Goal: Information Seeking & Learning: Learn about a topic

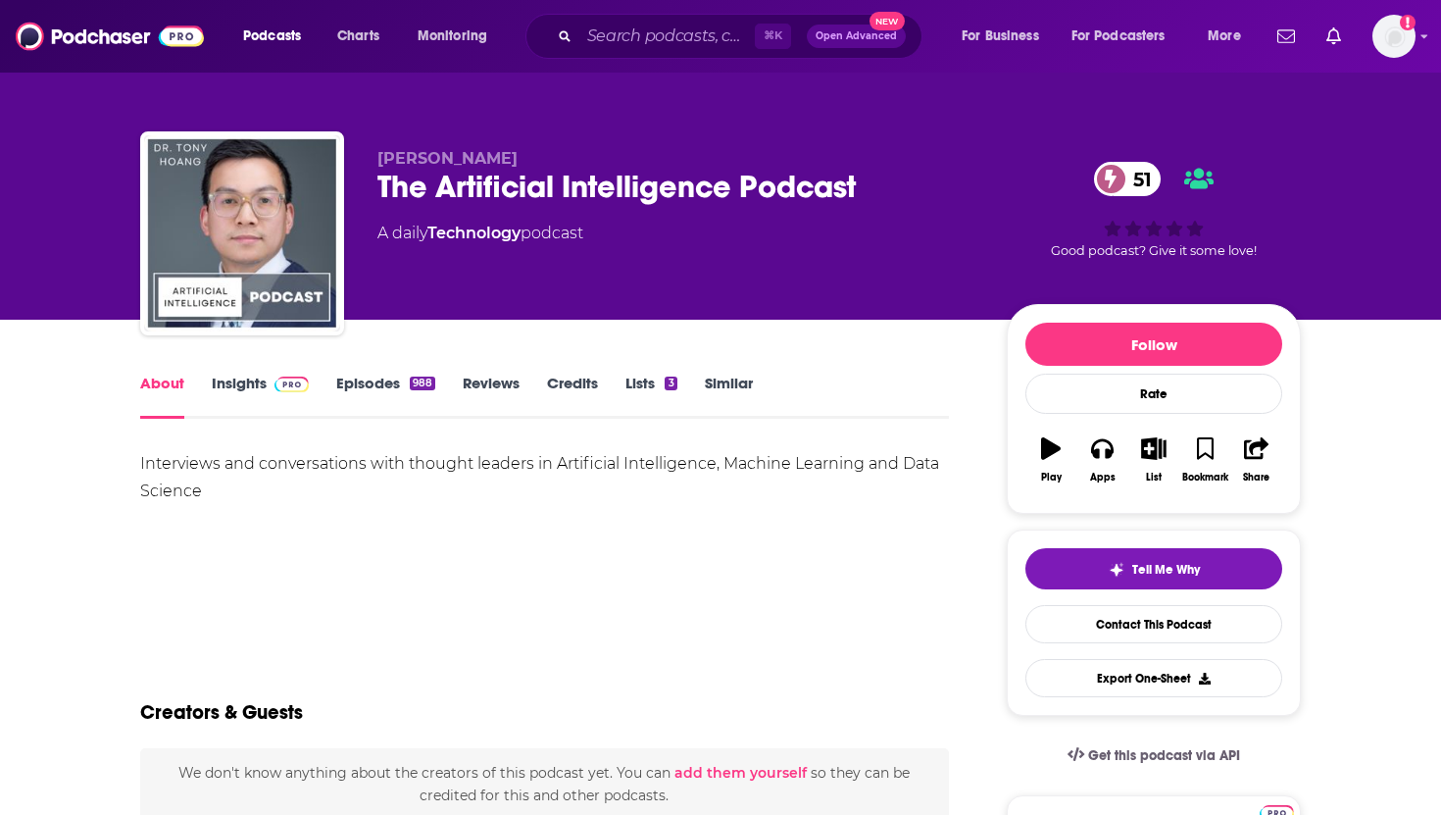
click at [231, 399] on link "Insights" at bounding box center [260, 395] width 97 height 45
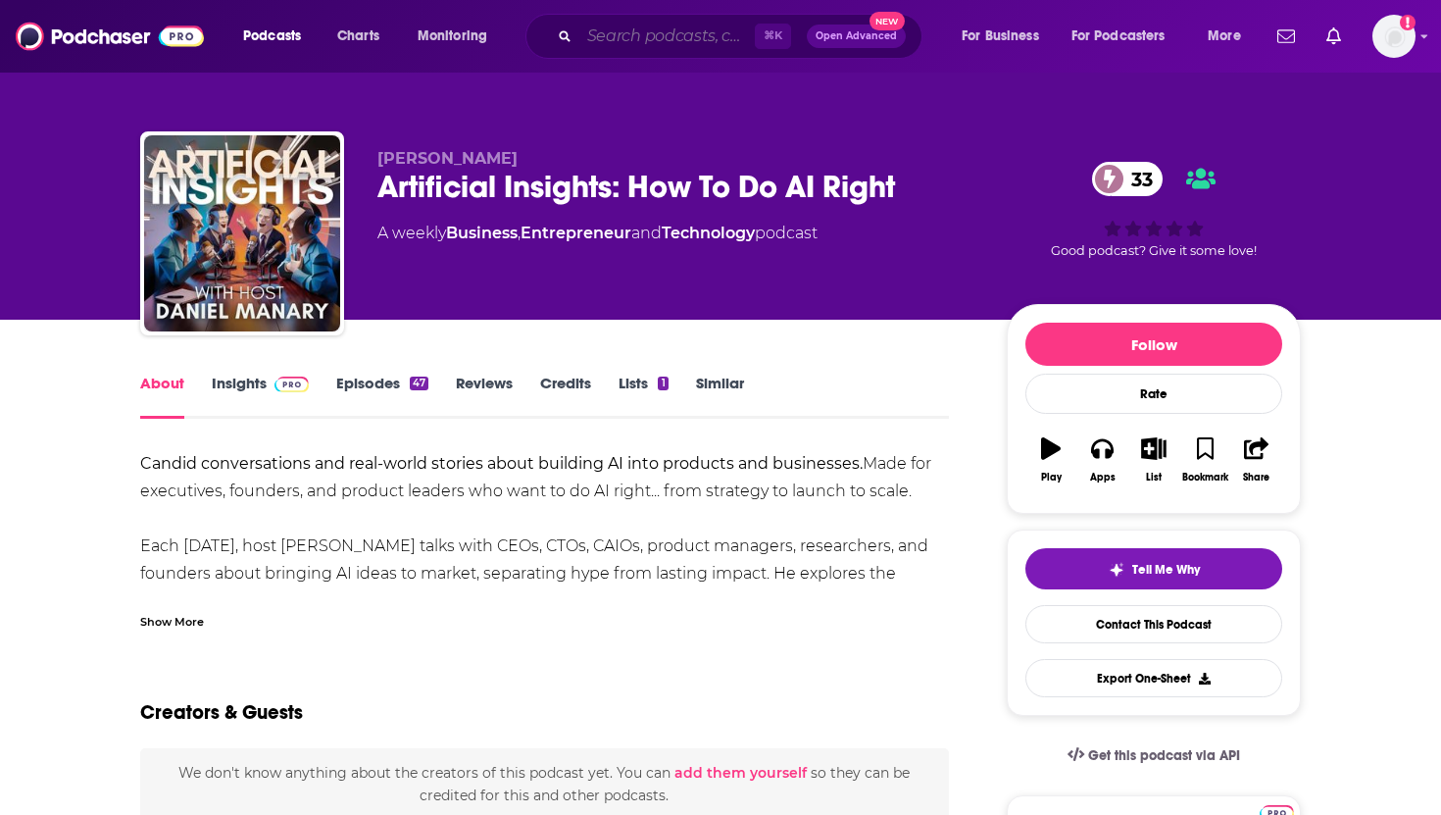
click at [622, 35] on input "Search podcasts, credits, & more..." at bounding box center [666, 36] width 175 height 31
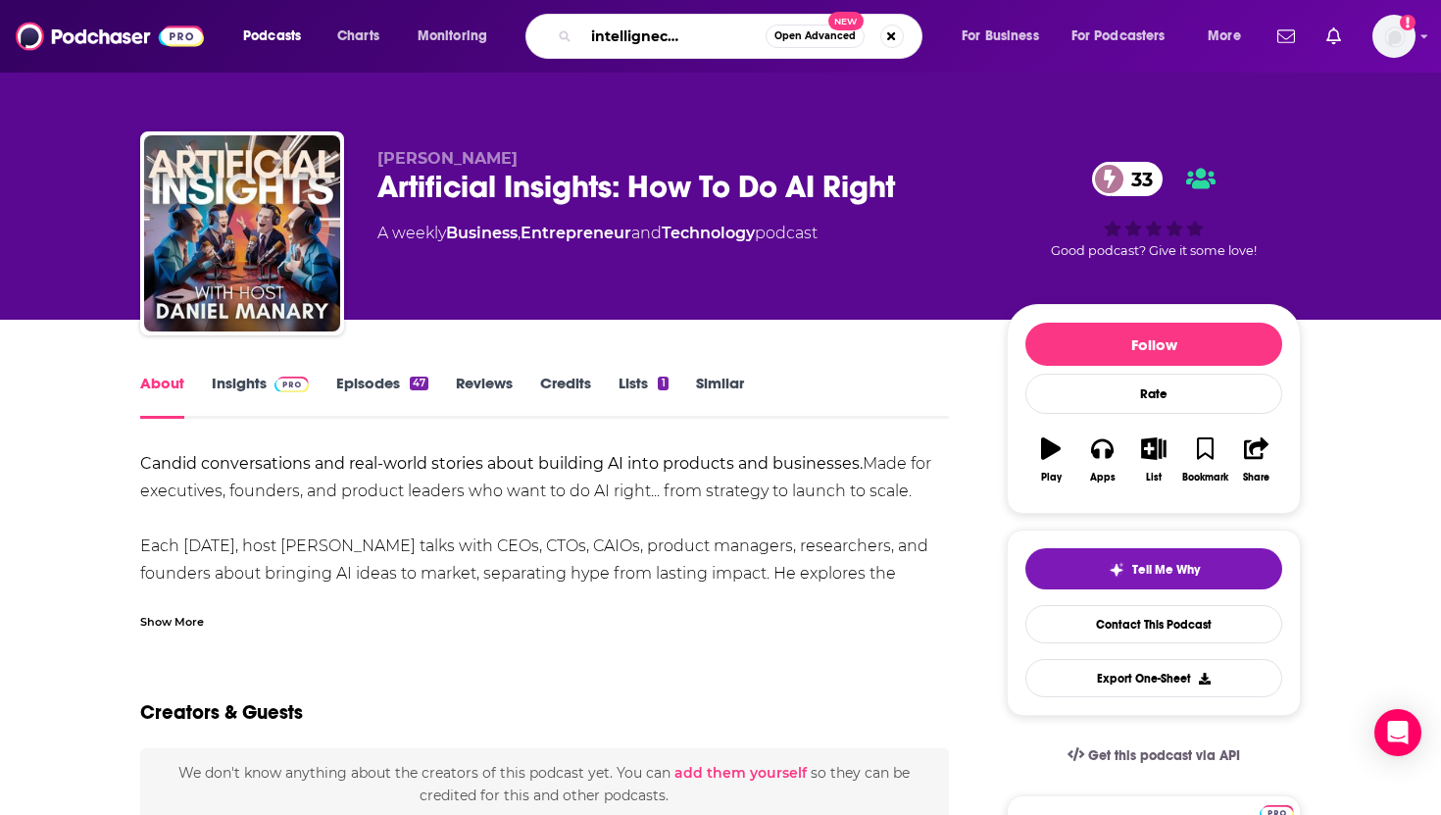
scroll to position [0, 94]
type input "articifical intellignece jonthan green"
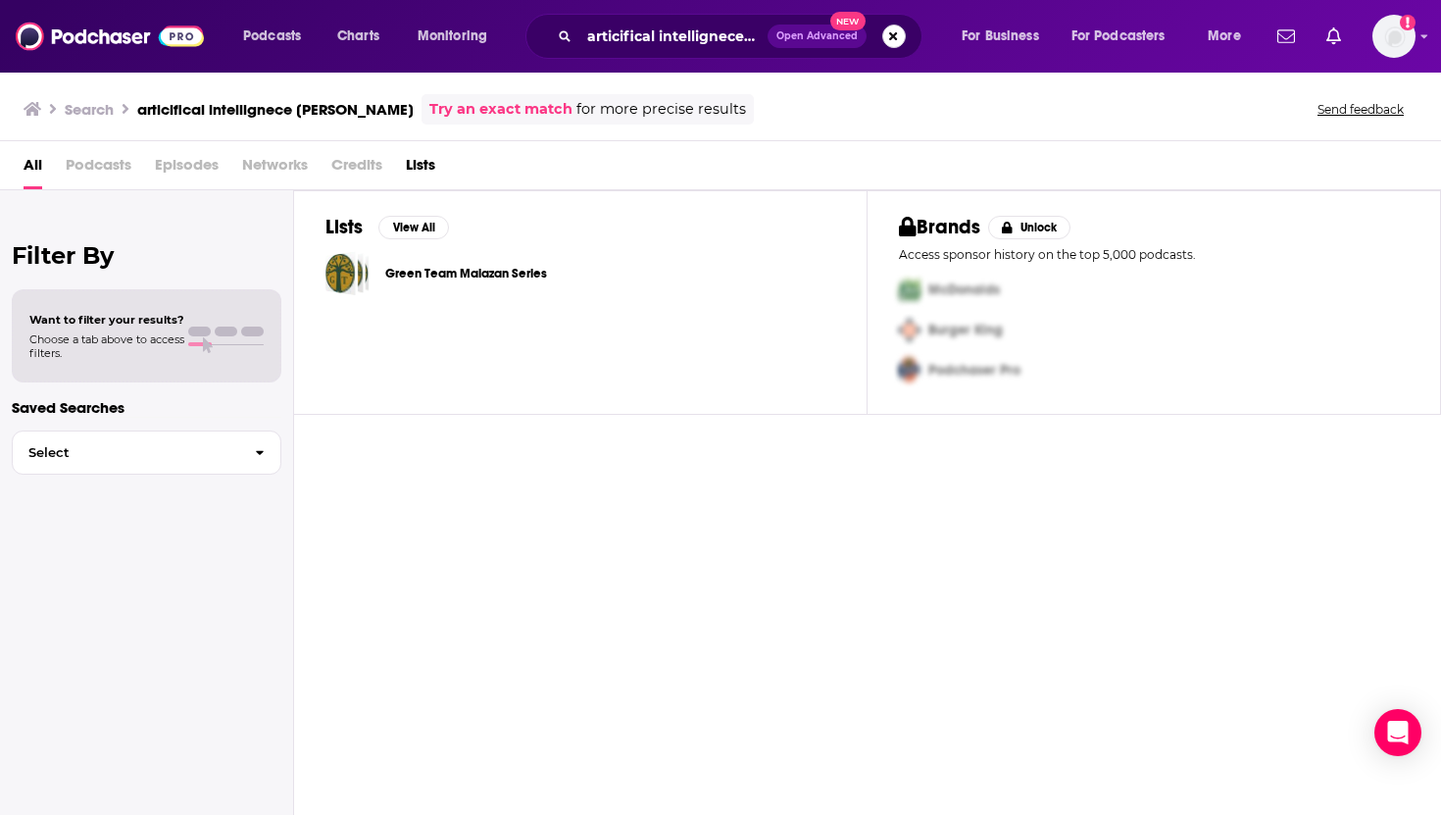
click at [896, 36] on button "Search podcasts, credits, & more..." at bounding box center [894, 37] width 24 height 24
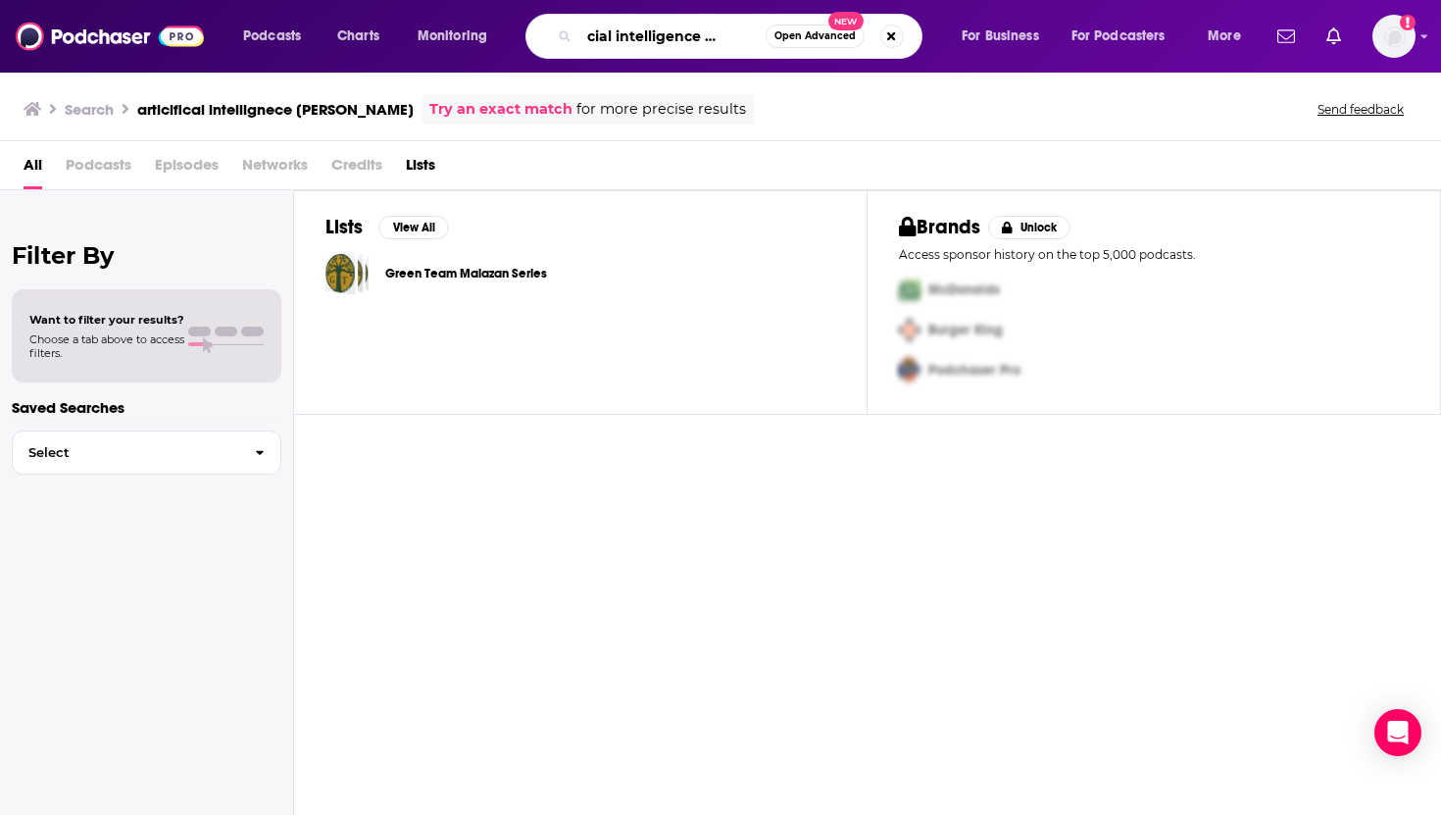
scroll to position [0, 42]
type input "artificial intelligence podcast"
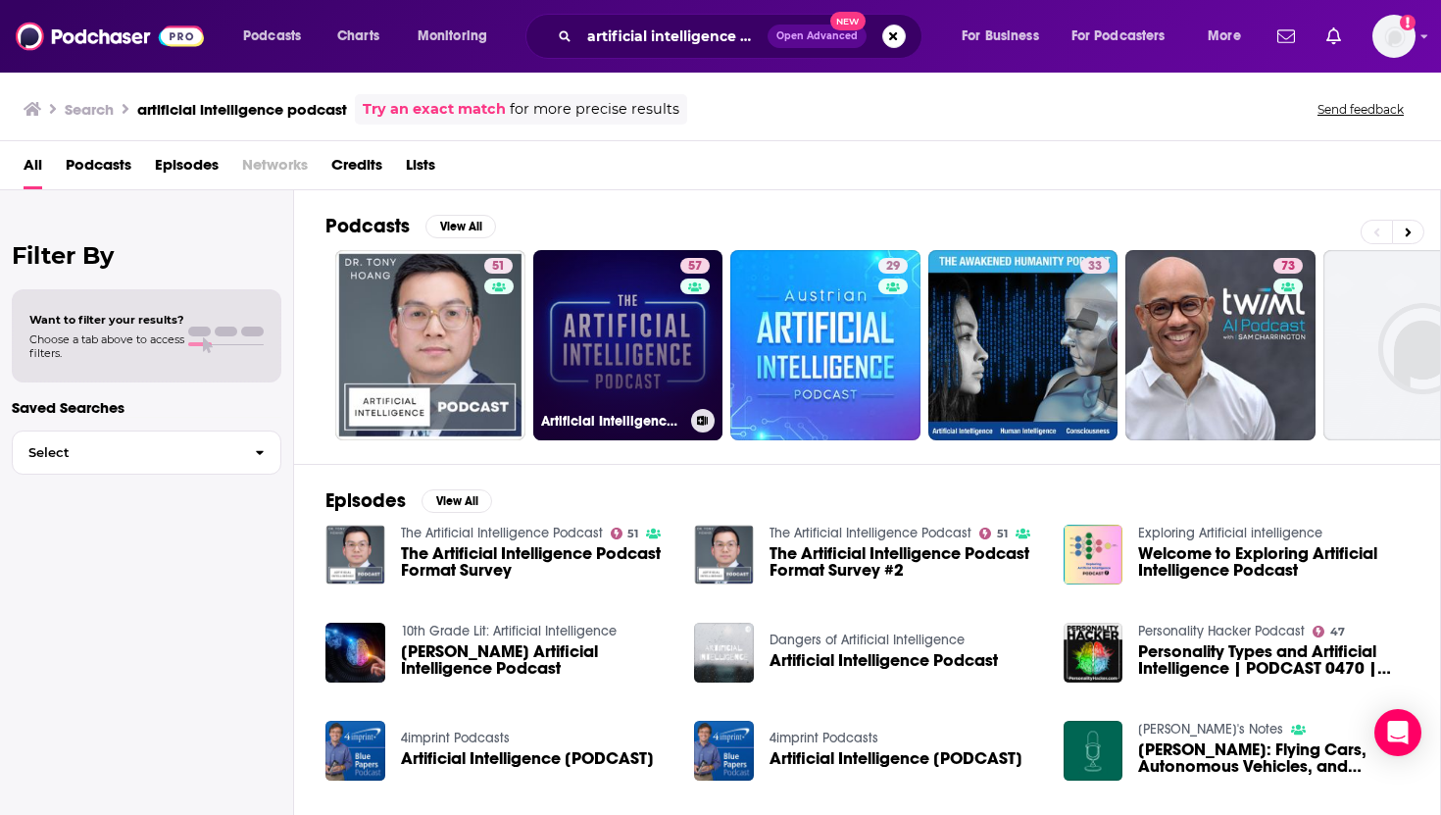
click at [648, 349] on link "57 Artificial Intelligence Podcast: ChatGPT, Claude, Midjourney and all other A…" at bounding box center [628, 345] width 190 height 190
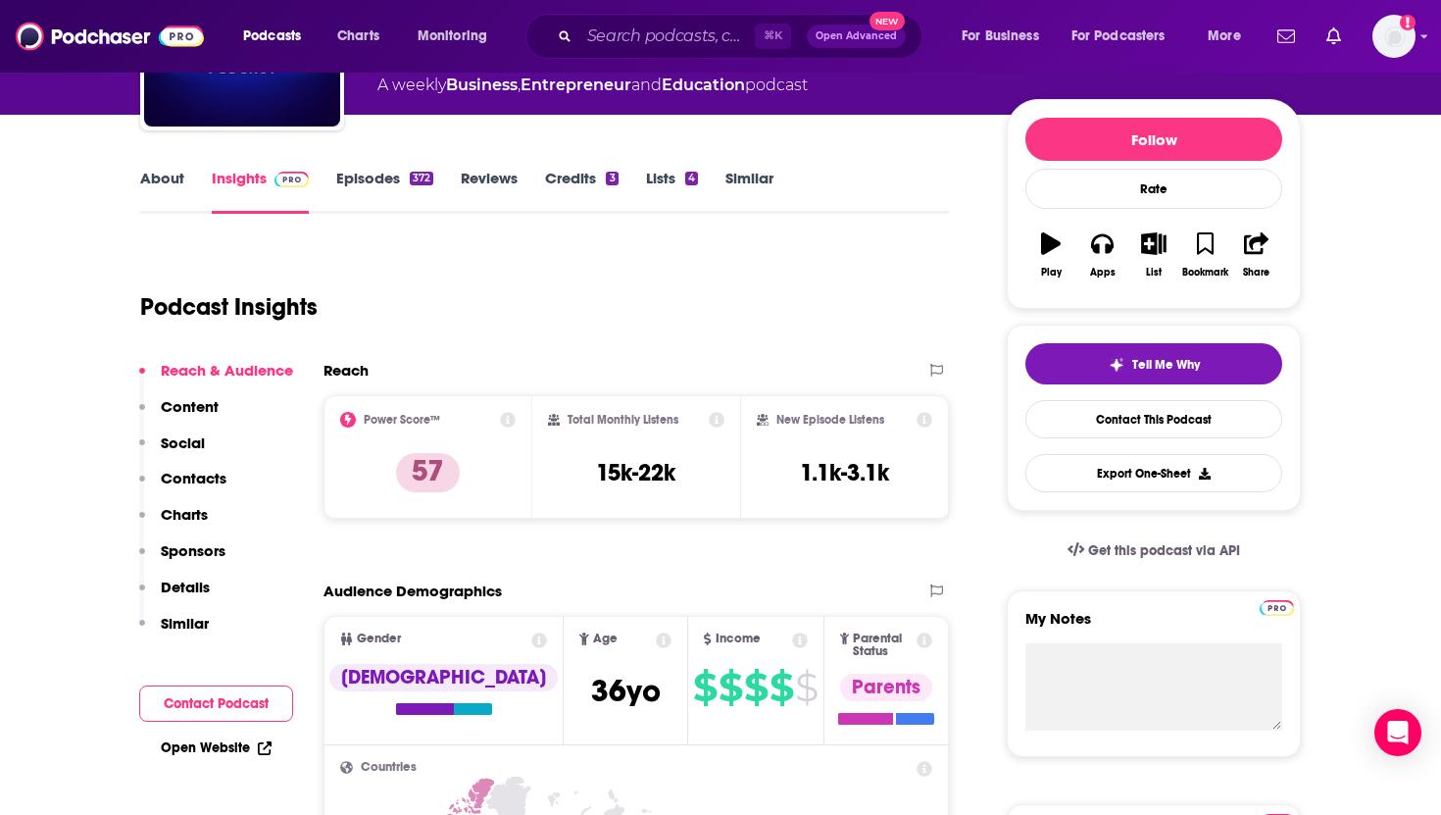
scroll to position [204, 0]
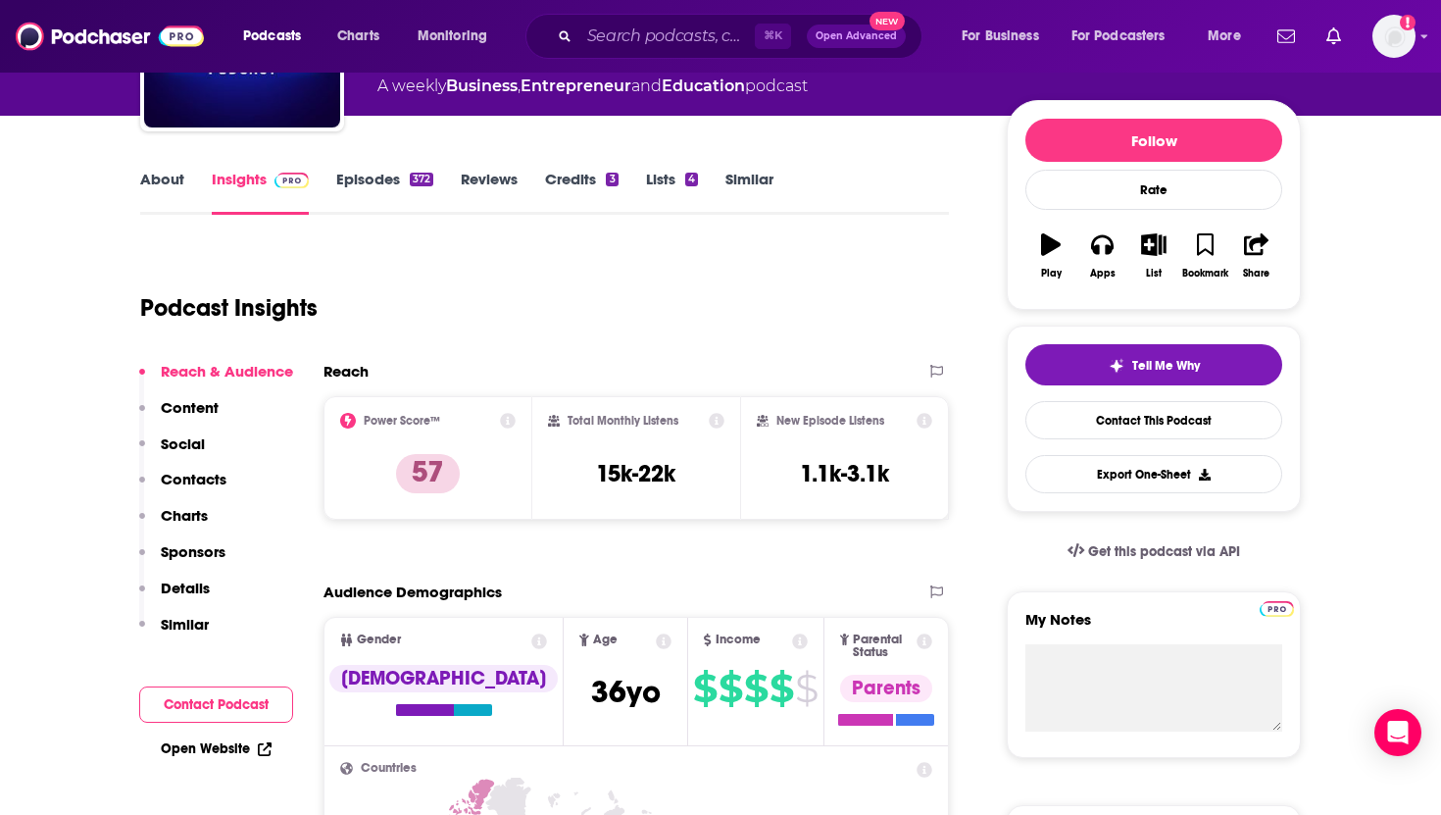
click at [383, 179] on link "Episodes 372" at bounding box center [384, 192] width 97 height 45
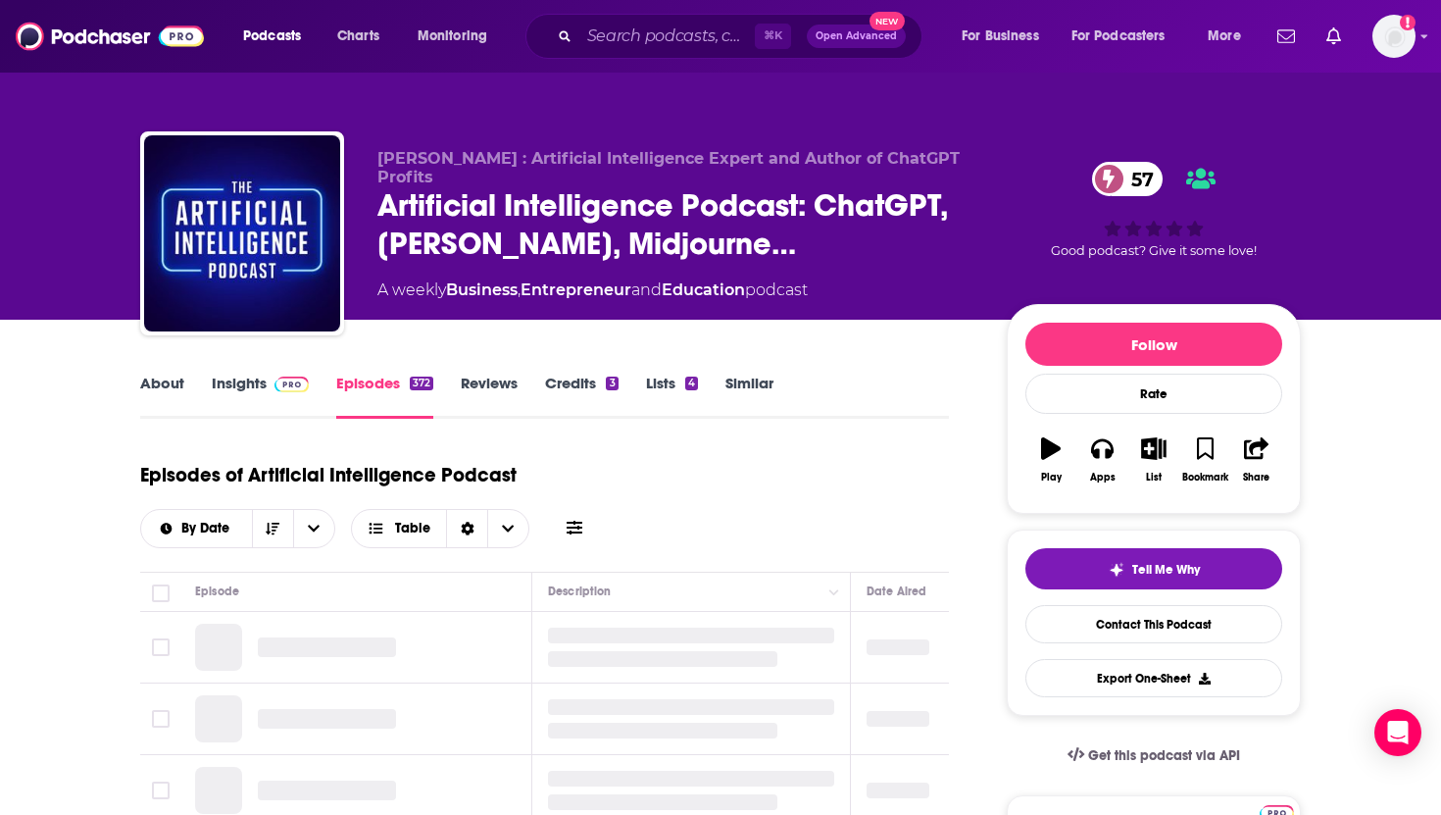
scroll to position [146, 0]
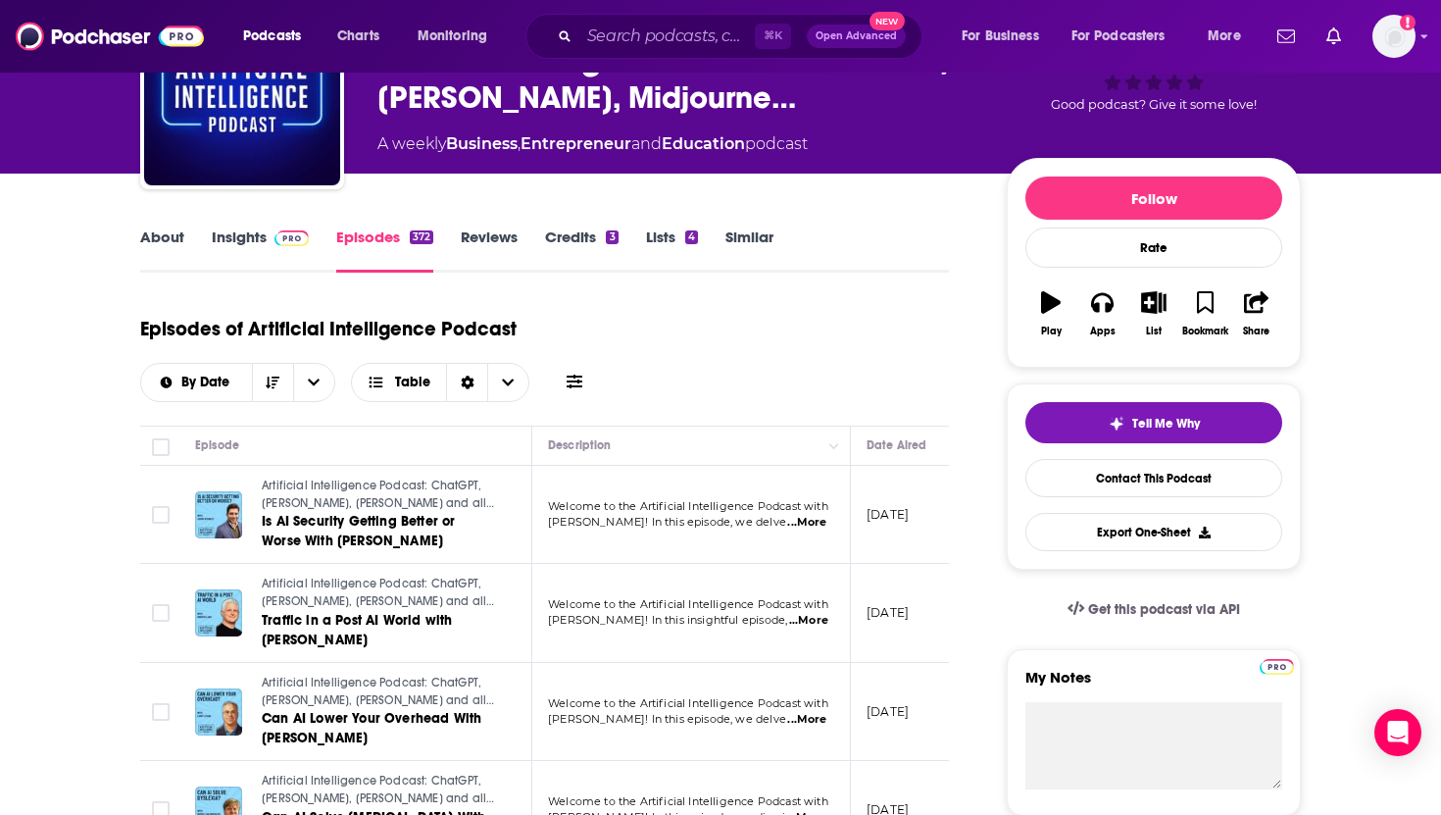
click at [580, 239] on link "Credits 3" at bounding box center [581, 249] width 73 height 45
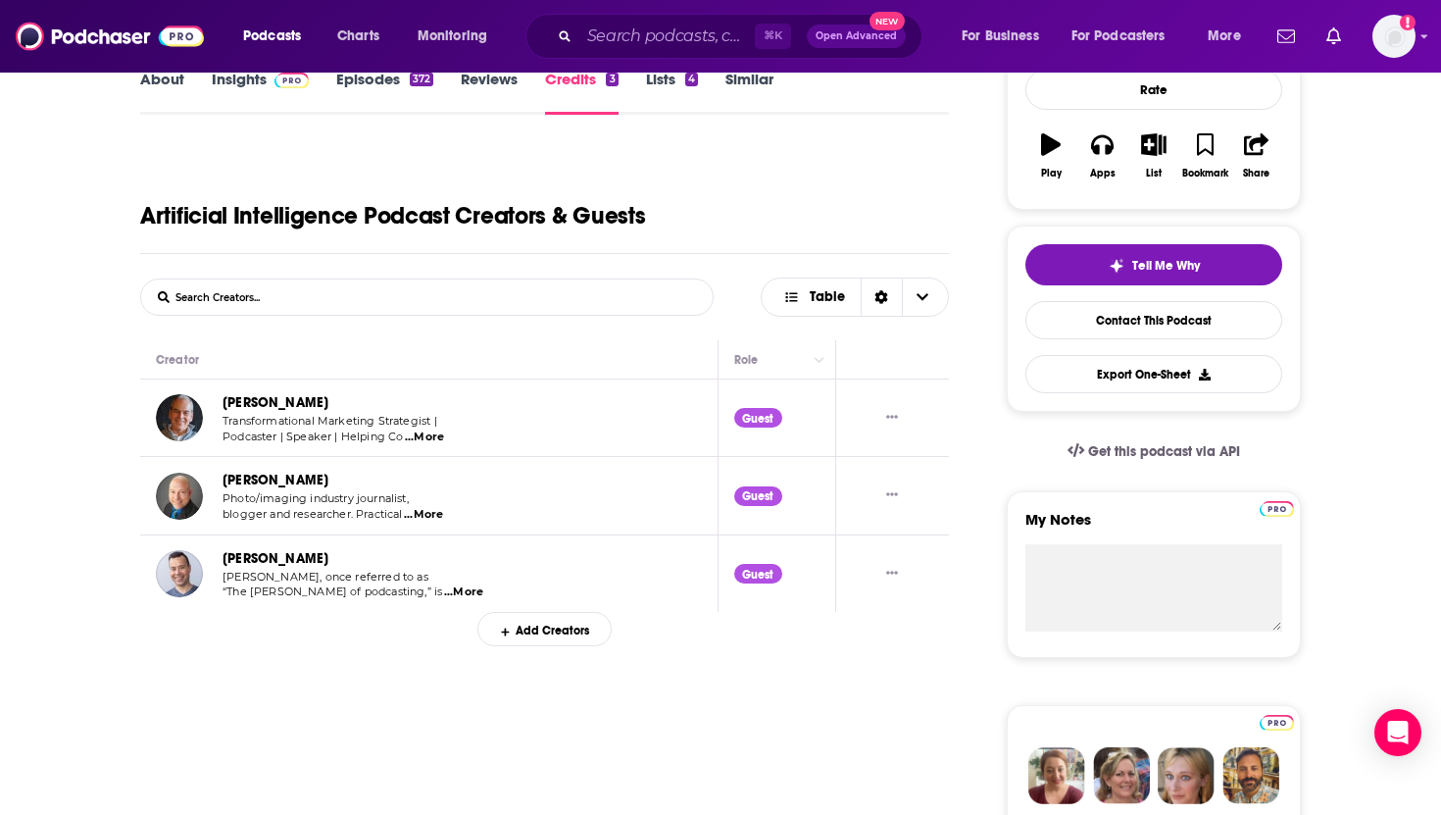
scroll to position [308, 0]
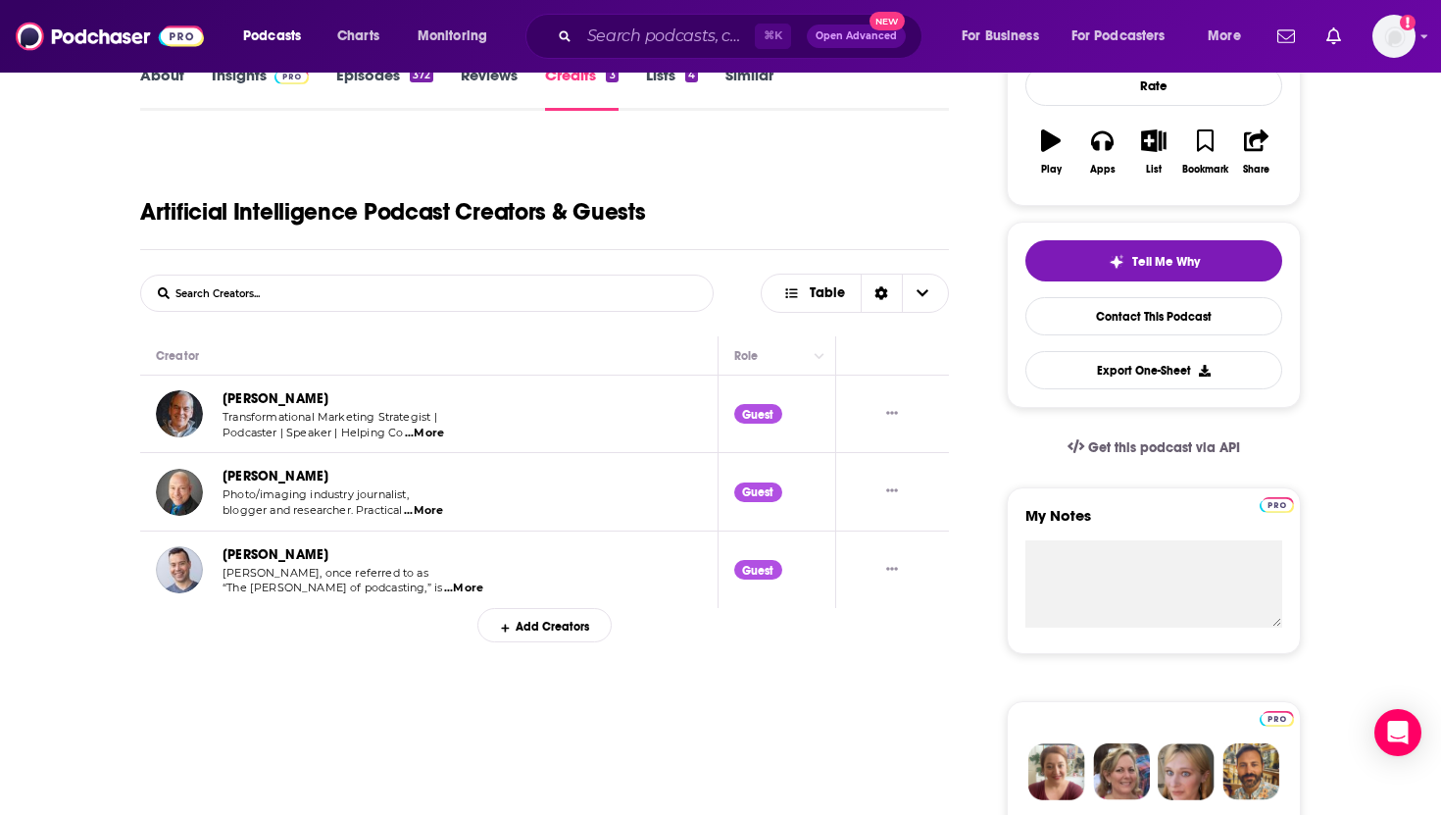
click at [420, 512] on span "...More" at bounding box center [423, 511] width 39 height 16
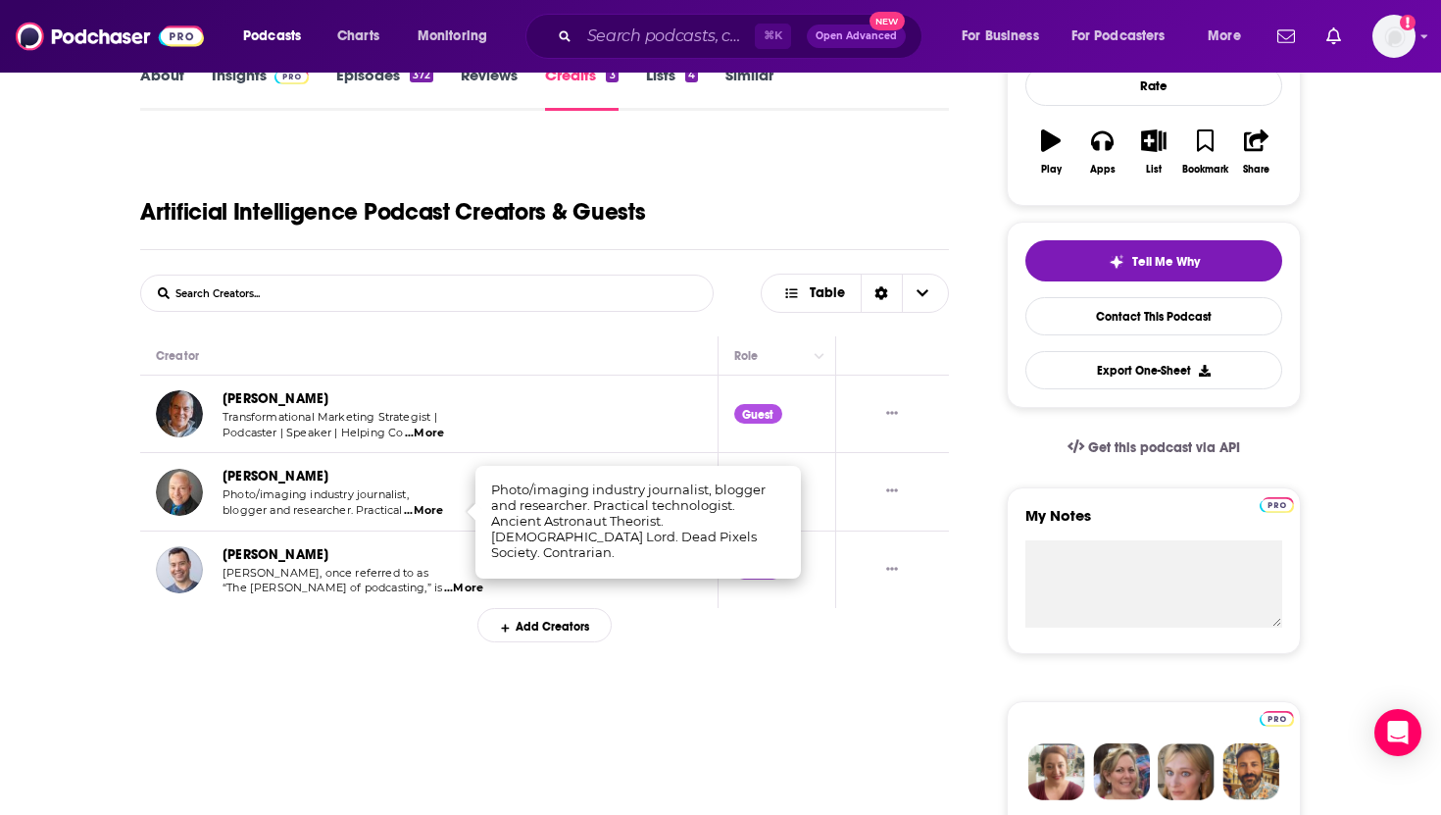
click at [444, 592] on span "...More" at bounding box center [463, 588] width 39 height 16
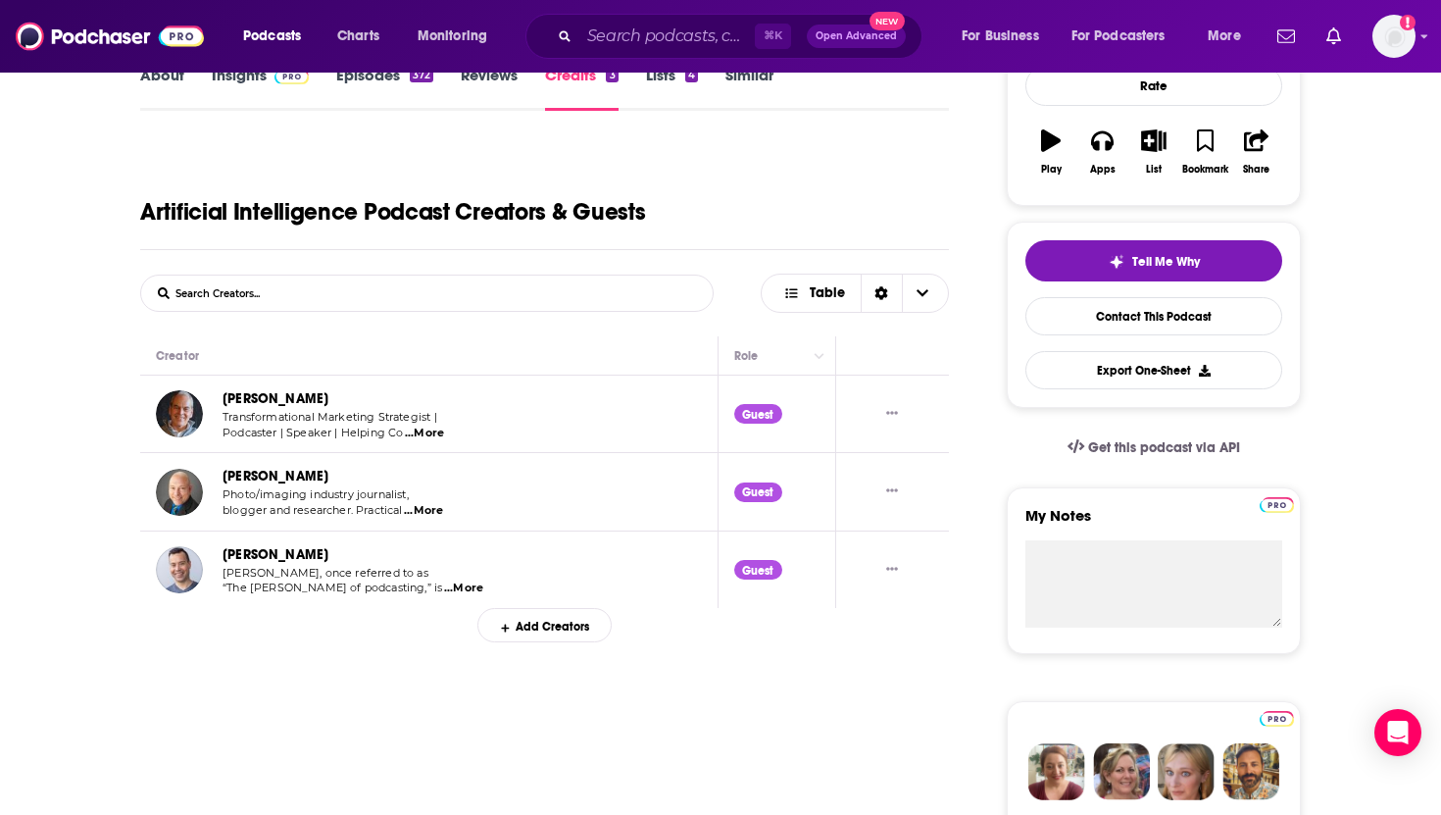
drag, startPoint x: 211, startPoint y: 557, endPoint x: 357, endPoint y: 551, distance: 146.2
click at [357, 552] on div "Jordan Harbinger Jordan Harbinger, once referred to as “The Larry King of podca…" at bounding box center [320, 569] width 328 height 53
copy div "Jordan Harbinger"
drag, startPoint x: 329, startPoint y: 478, endPoint x: 224, endPoint y: 480, distance: 104.9
click at [224, 480] on div "Gary Pageau" at bounding box center [339, 476] width 233 height 23
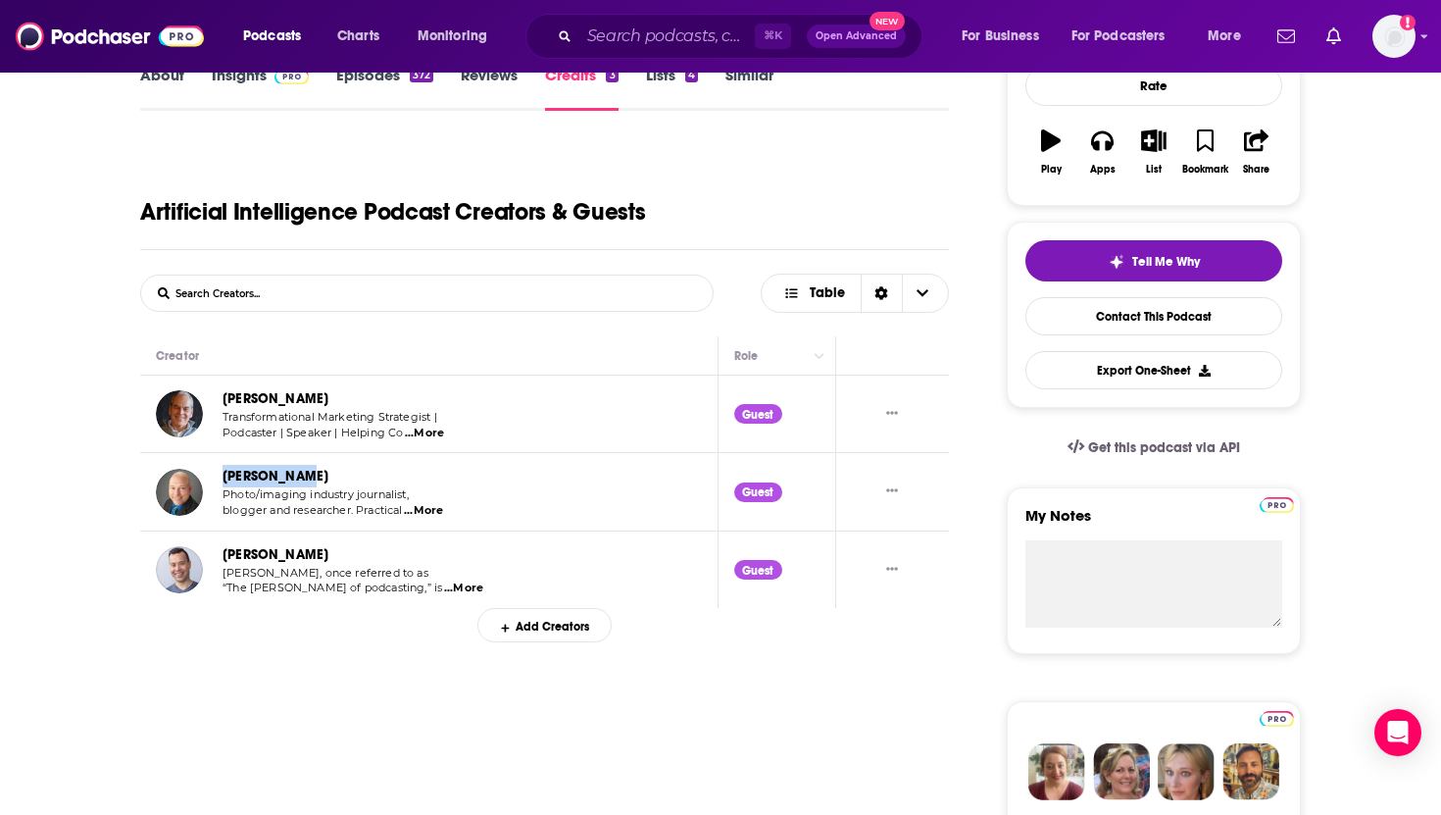
copy link "Gary Pageau"
